Goal: Book appointment/travel/reservation

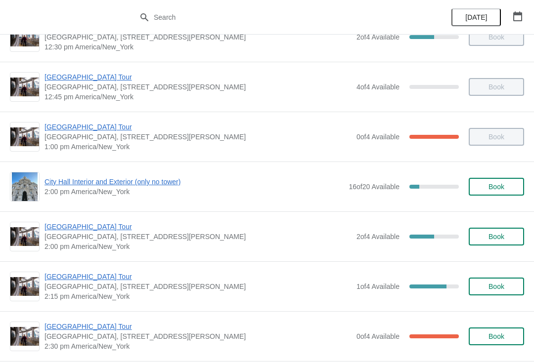
scroll to position [679, 0]
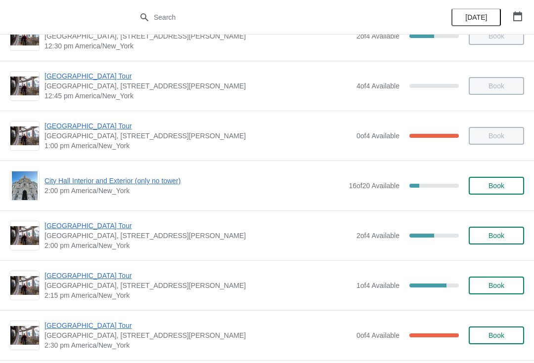
click at [497, 278] on button "Book" at bounding box center [496, 286] width 55 height 18
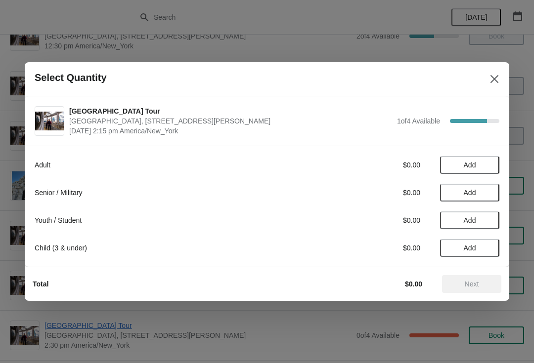
click at [475, 163] on span "Add" at bounding box center [470, 165] width 12 height 8
click at [490, 87] on button "Close" at bounding box center [494, 79] width 18 height 18
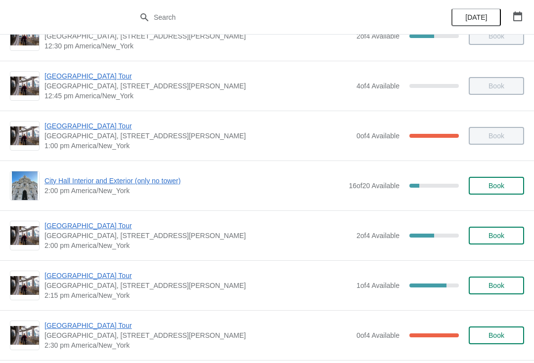
click at [519, 16] on icon "button" at bounding box center [518, 16] width 10 height 10
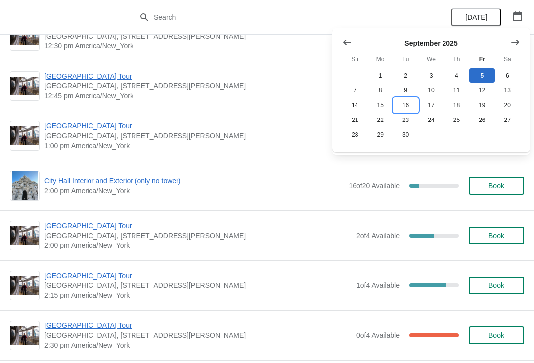
click at [408, 105] on button "16" at bounding box center [405, 105] width 25 height 15
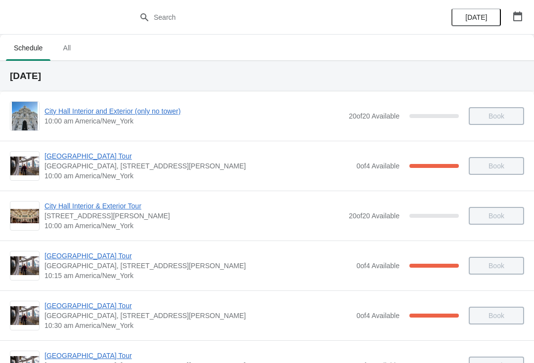
click at [520, 12] on icon "button" at bounding box center [518, 16] width 10 height 10
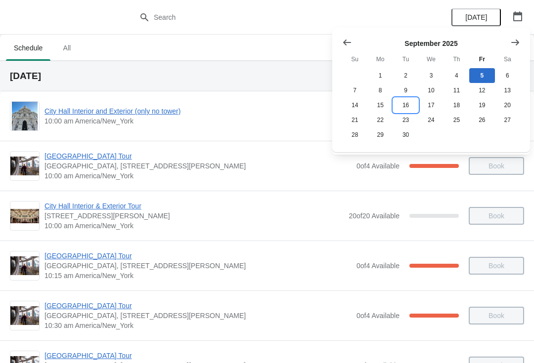
click at [402, 106] on button "16" at bounding box center [405, 105] width 25 height 15
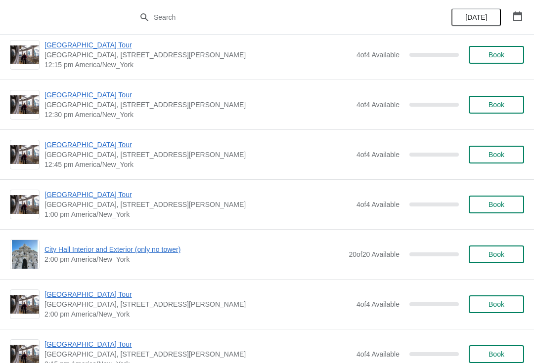
scroll to position [565, 0]
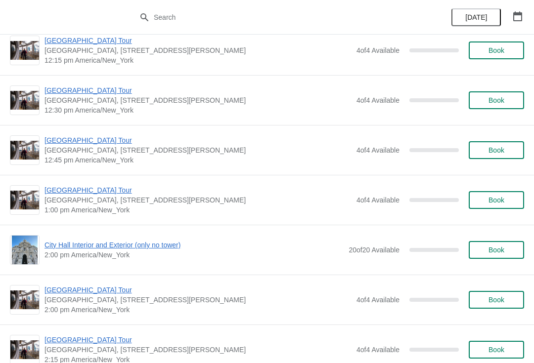
click at [502, 198] on span "Book" at bounding box center [496, 200] width 16 height 8
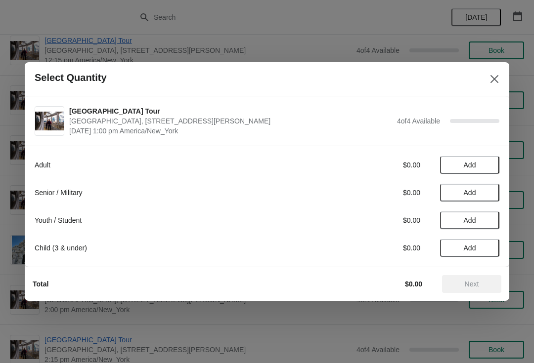
click at [485, 186] on button "Add" at bounding box center [469, 193] width 59 height 18
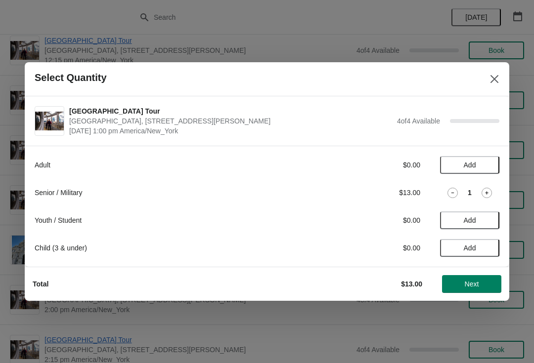
click at [485, 194] on icon at bounding box center [487, 193] width 10 height 10
click at [480, 289] on button "Next" at bounding box center [471, 284] width 59 height 18
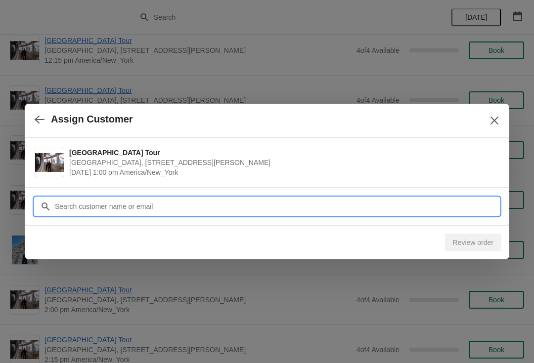
click at [155, 203] on input "Customer" at bounding box center [276, 207] width 445 height 18
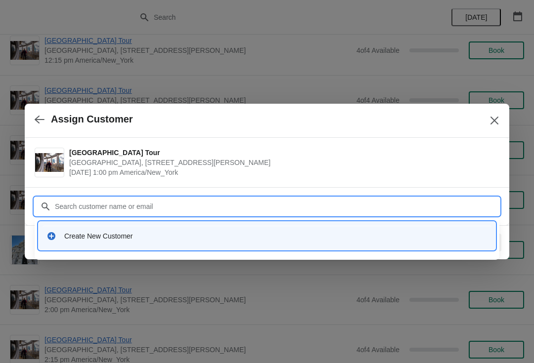
click at [107, 243] on div "Create New Customer" at bounding box center [267, 236] width 449 height 20
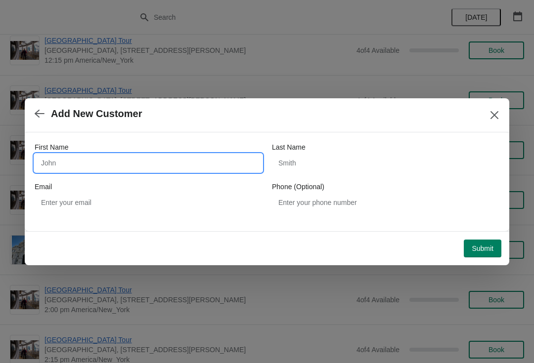
click at [114, 162] on input "First Name" at bounding box center [148, 163] width 227 height 18
type input "[PERSON_NAME]"
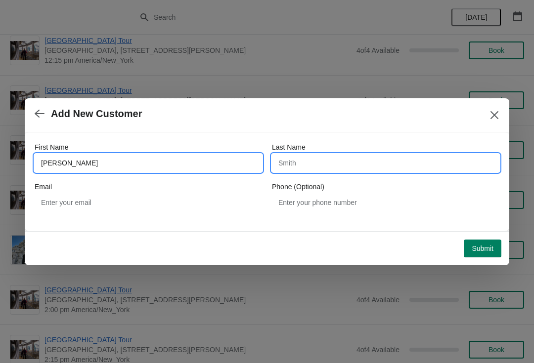
click at [328, 160] on input "Last Name" at bounding box center [385, 163] width 227 height 18
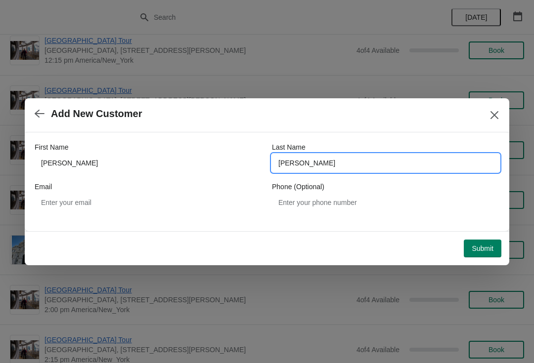
type input "[PERSON_NAME]"
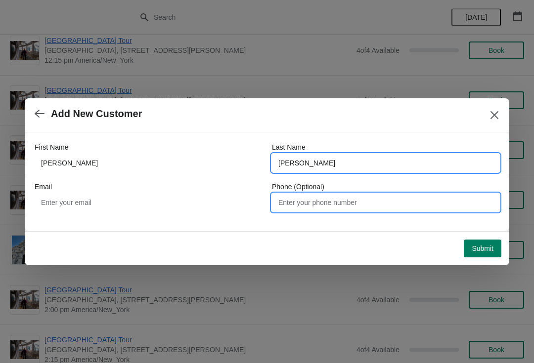
click at [332, 206] on input "Phone (Optional)" at bounding box center [385, 203] width 227 height 18
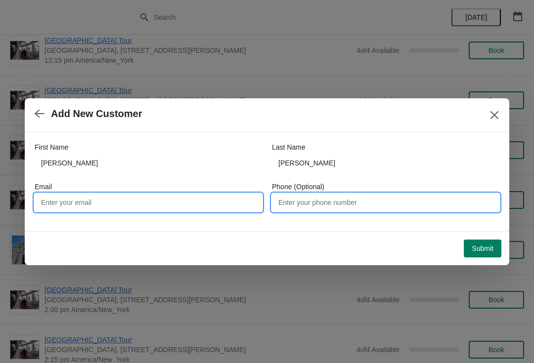
click at [170, 204] on input "Email" at bounding box center [148, 203] width 227 height 18
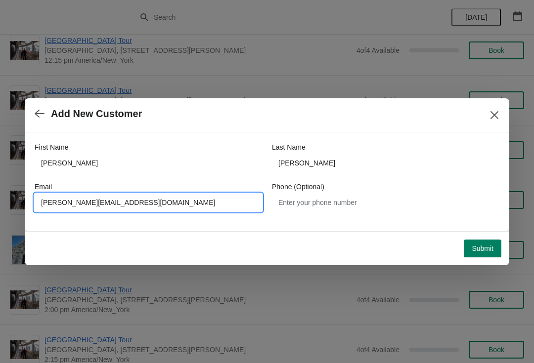
type input "Klazmer@comcast.net"
click at [483, 248] on span "Submit" at bounding box center [483, 249] width 22 height 8
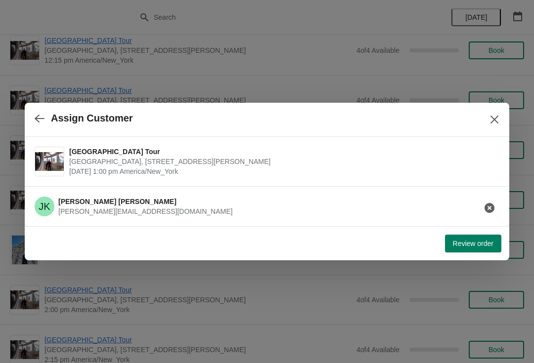
click at [461, 246] on span "Review order" at bounding box center [473, 244] width 41 height 8
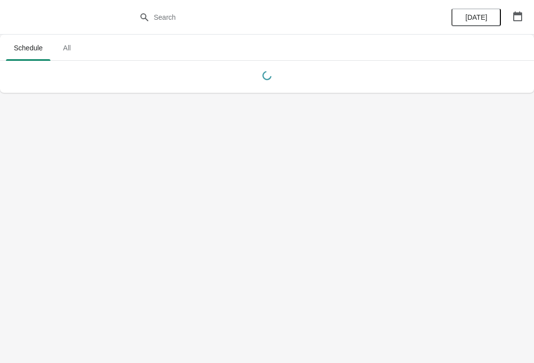
click at [515, 16] on icon "button" at bounding box center [518, 16] width 10 height 10
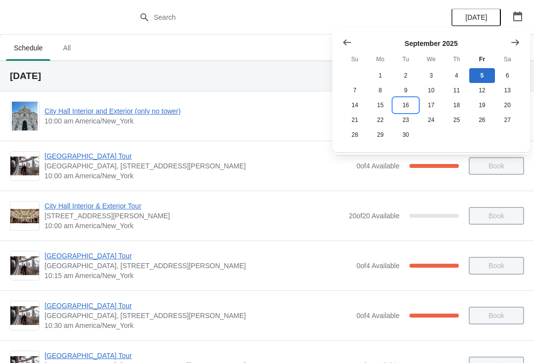
click at [408, 107] on button "16" at bounding box center [405, 105] width 25 height 15
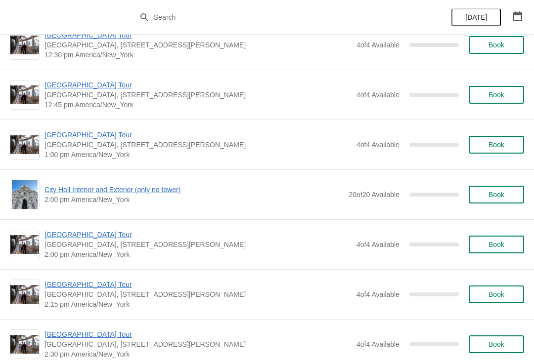
scroll to position [620, 0]
click at [502, 193] on span "Book" at bounding box center [496, 195] width 16 height 8
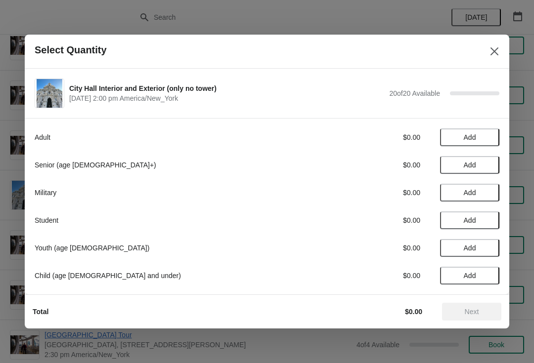
click at [469, 166] on span "Add" at bounding box center [470, 165] width 12 height 8
click at [488, 165] on icon at bounding box center [487, 165] width 10 height 10
click at [476, 308] on span "Next" at bounding box center [472, 312] width 14 height 8
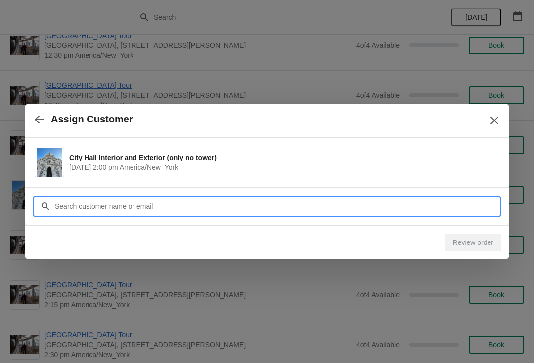
click at [167, 208] on input "Customer" at bounding box center [276, 207] width 445 height 18
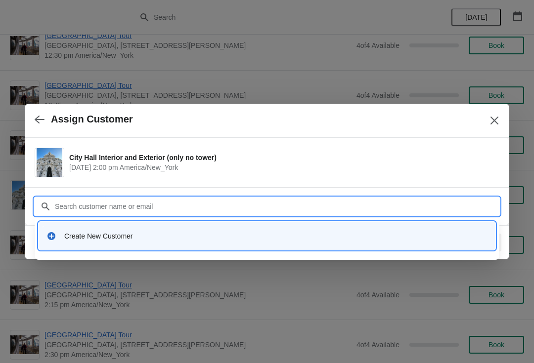
click at [105, 240] on div "Create New Customer" at bounding box center [275, 236] width 423 height 10
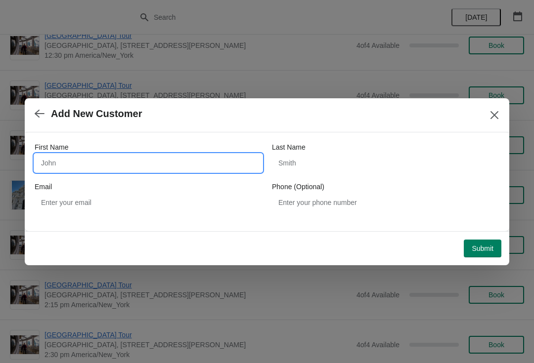
click at [98, 157] on input "First Name" at bounding box center [148, 163] width 227 height 18
type input "[PERSON_NAME]"
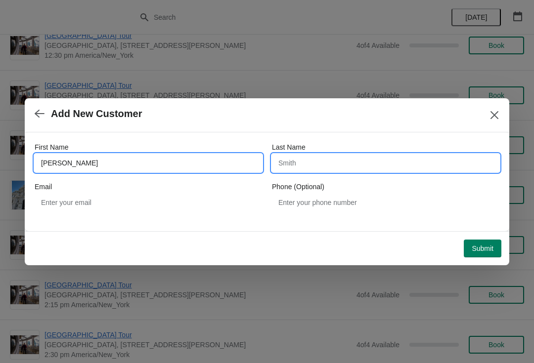
click at [318, 171] on input "Last Name" at bounding box center [385, 163] width 227 height 18
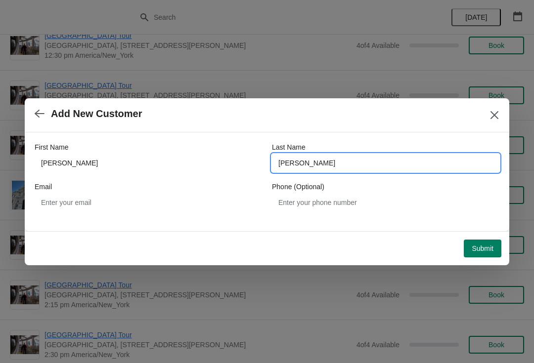
type input "[PERSON_NAME]"
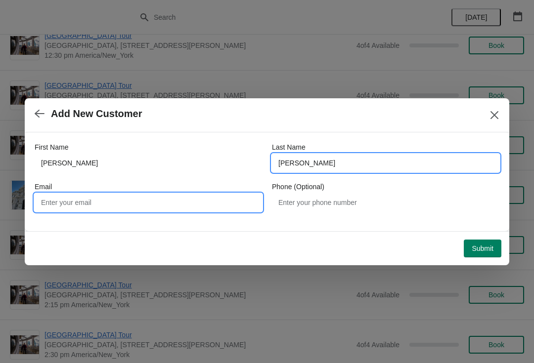
click at [164, 200] on input "Email" at bounding box center [148, 203] width 227 height 18
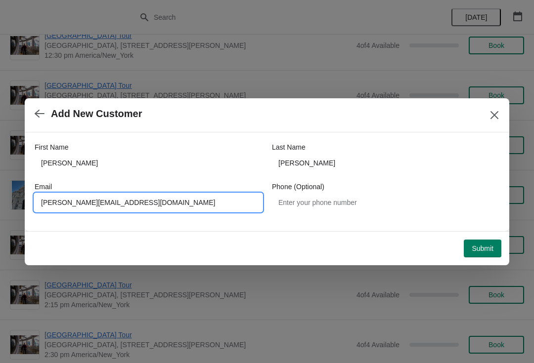
type input "[PERSON_NAME][EMAIL_ADDRESS][DOMAIN_NAME]"
click at [493, 255] on button "Submit" at bounding box center [483, 249] width 38 height 18
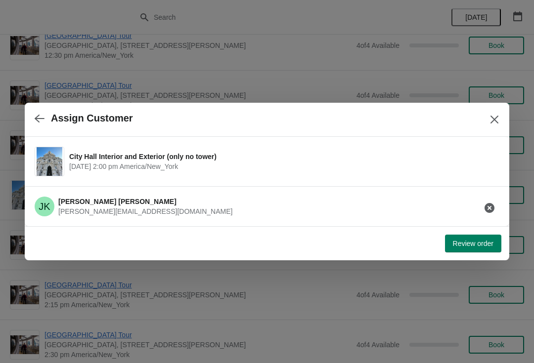
click at [466, 250] on button "Review order" at bounding box center [473, 244] width 56 height 18
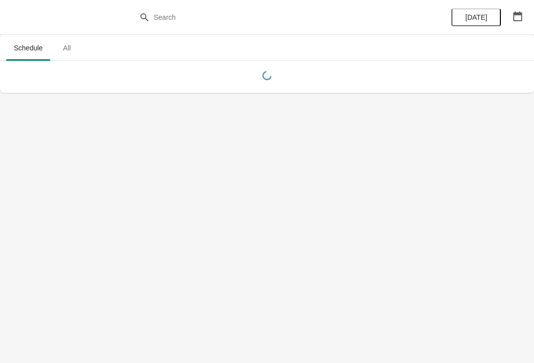
click at [520, 19] on icon "button" at bounding box center [518, 16] width 10 height 10
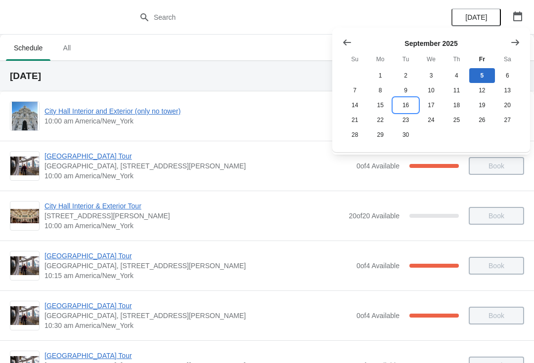
click at [411, 111] on button "16" at bounding box center [405, 105] width 25 height 15
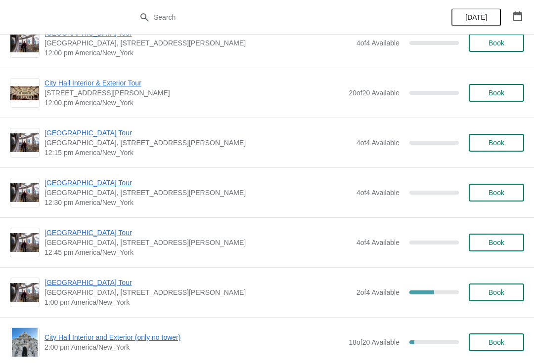
scroll to position [486, 0]
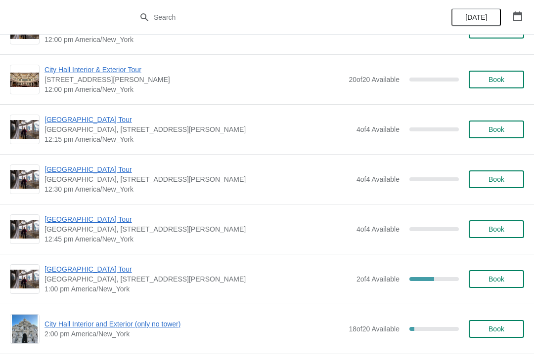
click at [496, 273] on button "Book" at bounding box center [496, 279] width 55 height 18
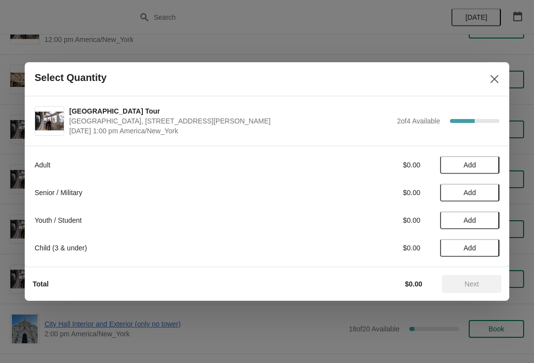
click at [468, 195] on span "Add" at bounding box center [470, 193] width 12 height 8
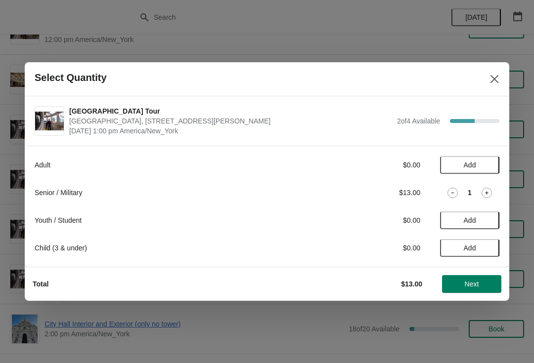
click at [465, 282] on span "Next" at bounding box center [472, 284] width 14 height 8
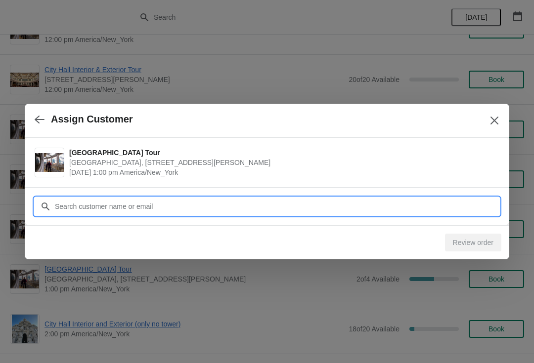
click at [138, 205] on input "Customer" at bounding box center [276, 207] width 445 height 18
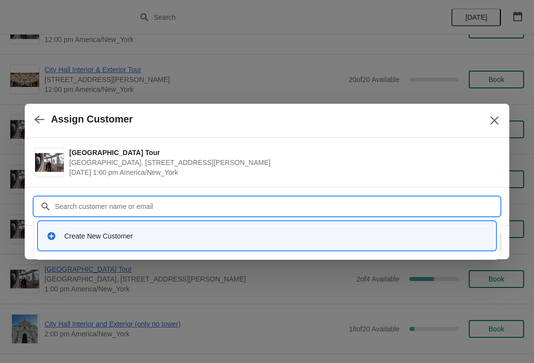
click at [112, 236] on div "Create New Customer" at bounding box center [275, 236] width 423 height 10
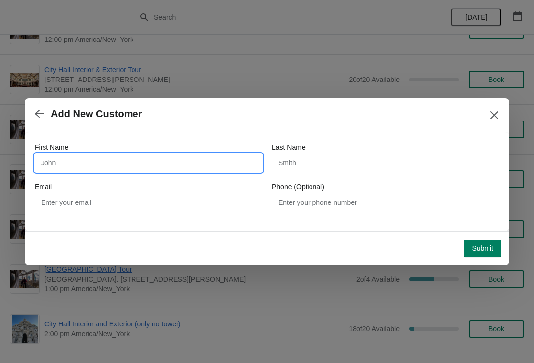
click at [86, 169] on input "First Name" at bounding box center [148, 163] width 227 height 18
type input "[PERSON_NAME]"
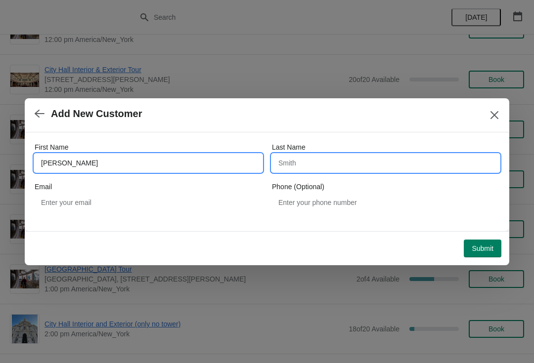
click at [313, 155] on input "Last Name" at bounding box center [385, 163] width 227 height 18
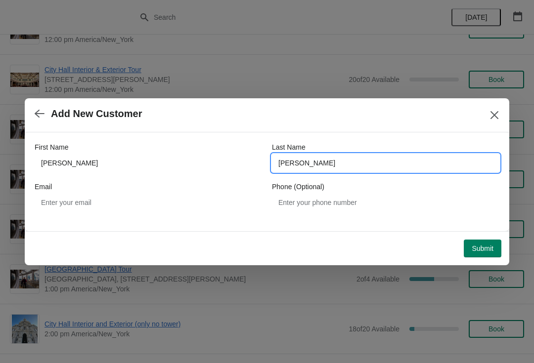
type input "[PERSON_NAME]"
click at [489, 248] on span "Submit" at bounding box center [483, 249] width 22 height 8
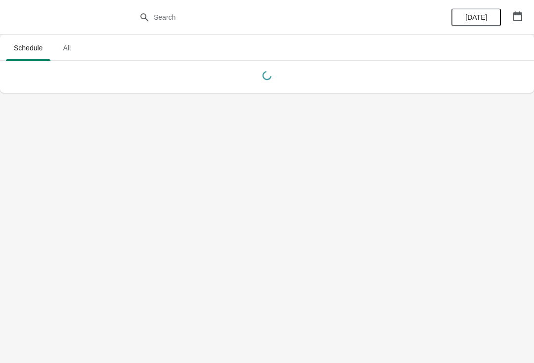
click at [519, 22] on button "button" at bounding box center [518, 16] width 18 height 18
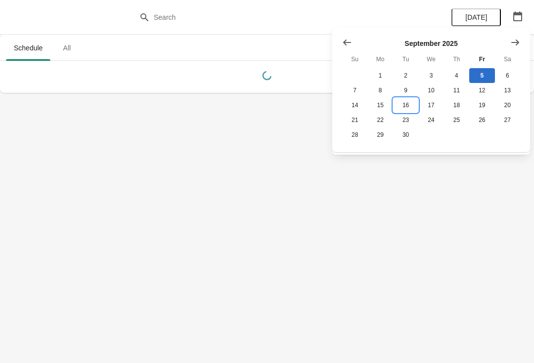
click at [405, 110] on button "16" at bounding box center [405, 105] width 25 height 15
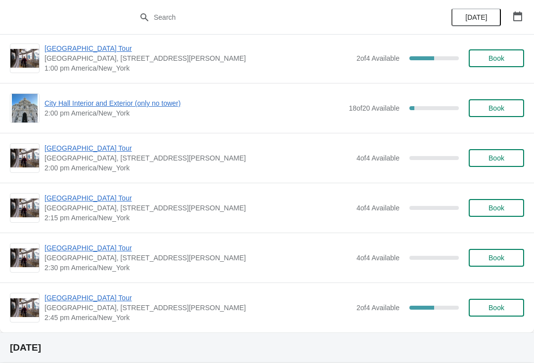
scroll to position [712, 0]
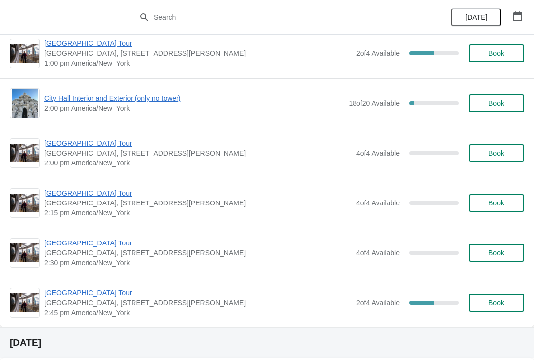
click at [491, 102] on span "Book" at bounding box center [496, 103] width 16 height 8
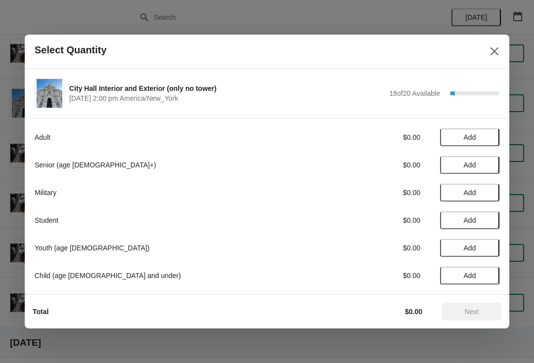
click at [463, 160] on button "Add" at bounding box center [469, 165] width 59 height 18
click at [460, 314] on span "Next" at bounding box center [472, 312] width 44 height 8
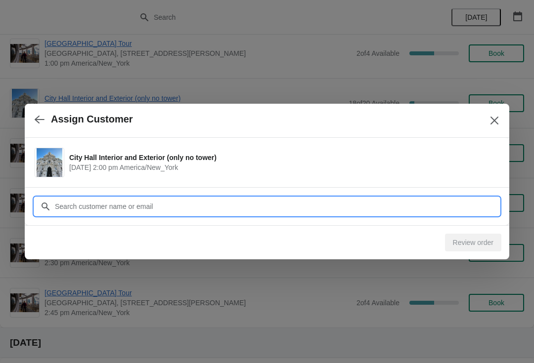
click at [127, 210] on input "Customer" at bounding box center [276, 207] width 445 height 18
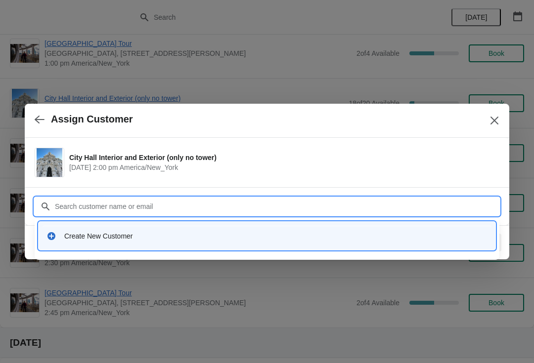
click at [84, 240] on div "Create New Customer" at bounding box center [275, 236] width 423 height 10
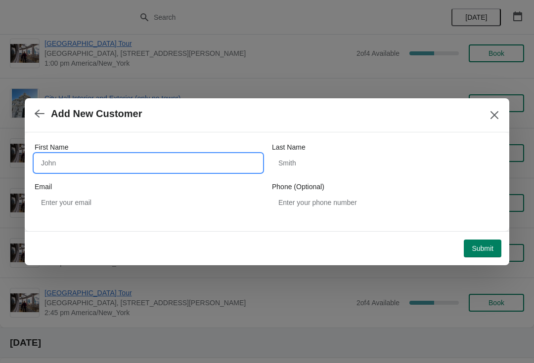
click at [99, 170] on input "First Name" at bounding box center [148, 163] width 227 height 18
type input "[PERSON_NAME]"
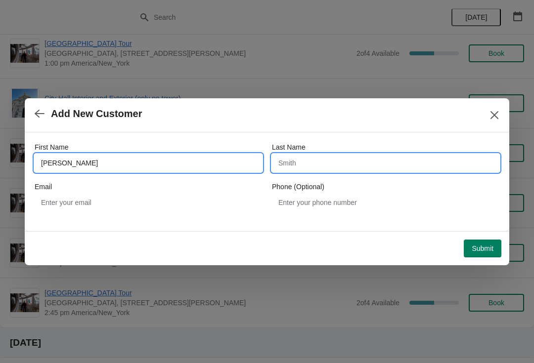
click at [331, 171] on input "Last Name" at bounding box center [385, 163] width 227 height 18
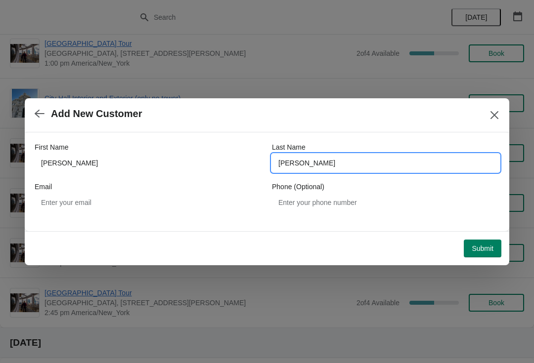
type input "[PERSON_NAME]"
click at [482, 252] on span "Submit" at bounding box center [483, 249] width 22 height 8
